Goal: Task Accomplishment & Management: Manage account settings

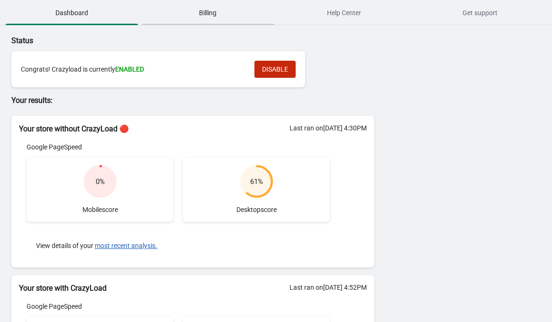
click at [216, 13] on span "Billing" at bounding box center [208, 12] width 132 height 17
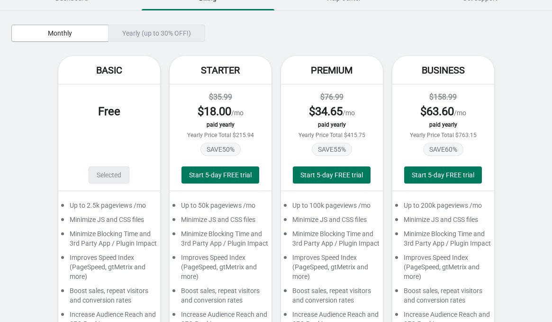
scroll to position [8, 0]
